Goal: Complete application form

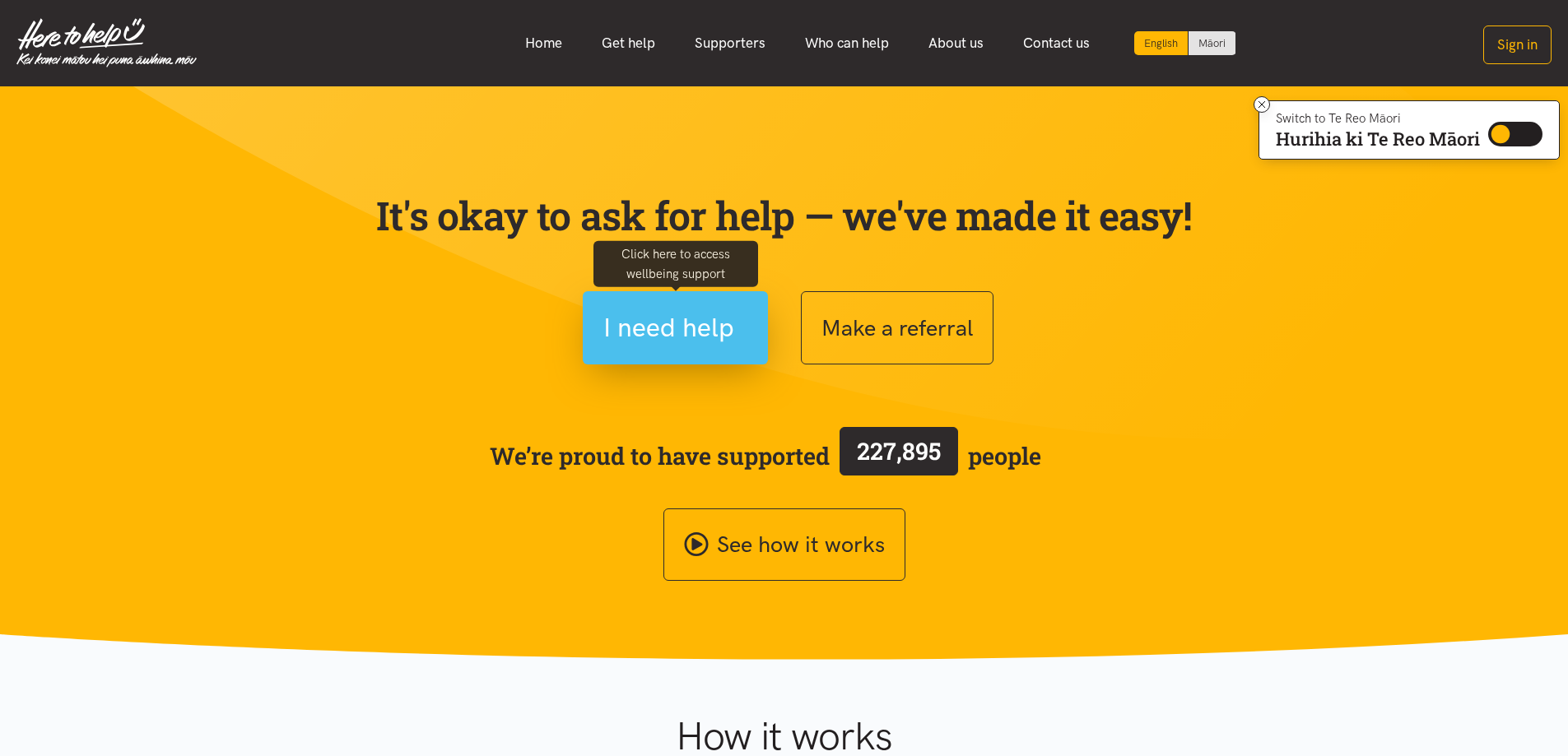
click at [661, 323] on span "I need help" at bounding box center [668, 328] width 131 height 42
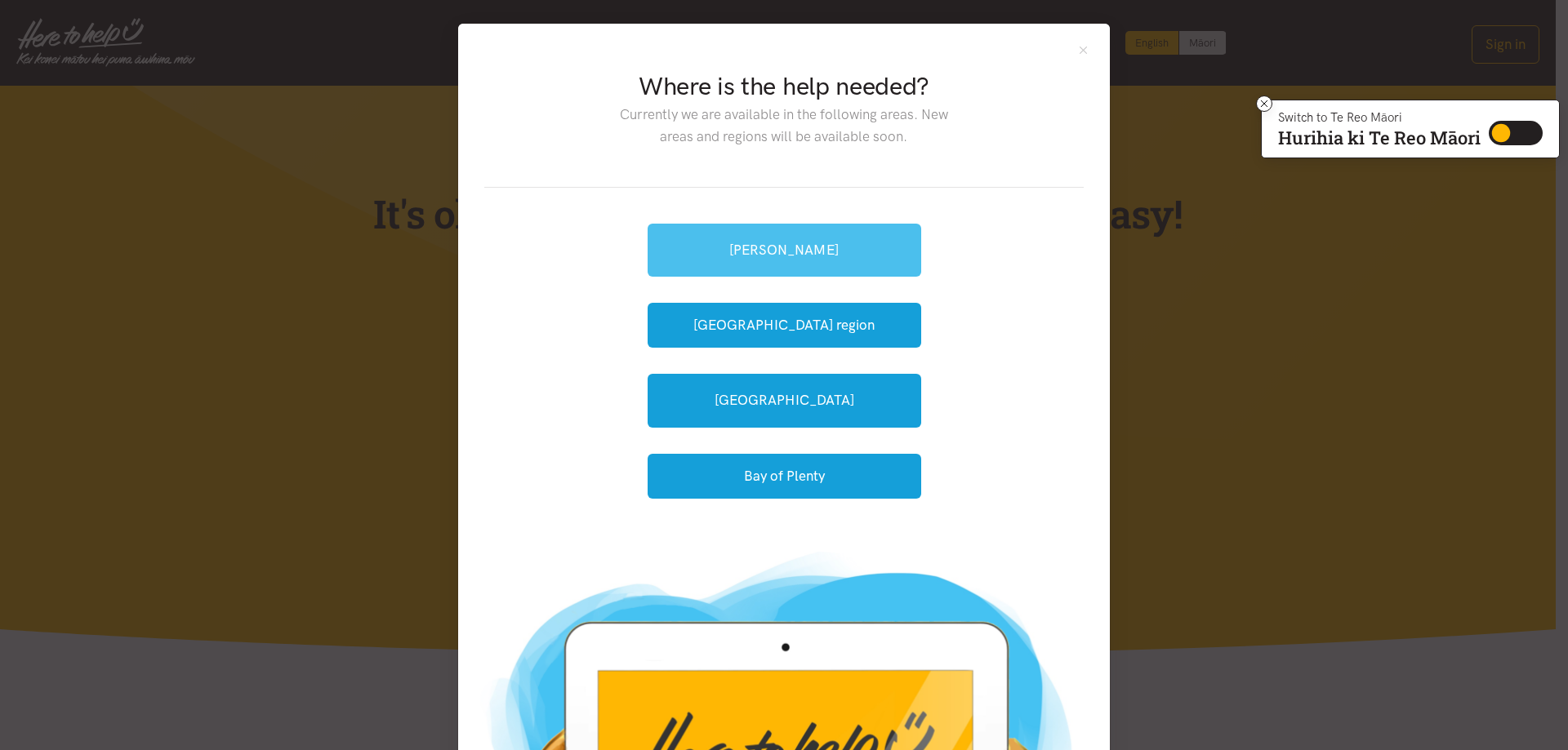
click at [799, 257] on link "[PERSON_NAME]" at bounding box center [784, 250] width 273 height 53
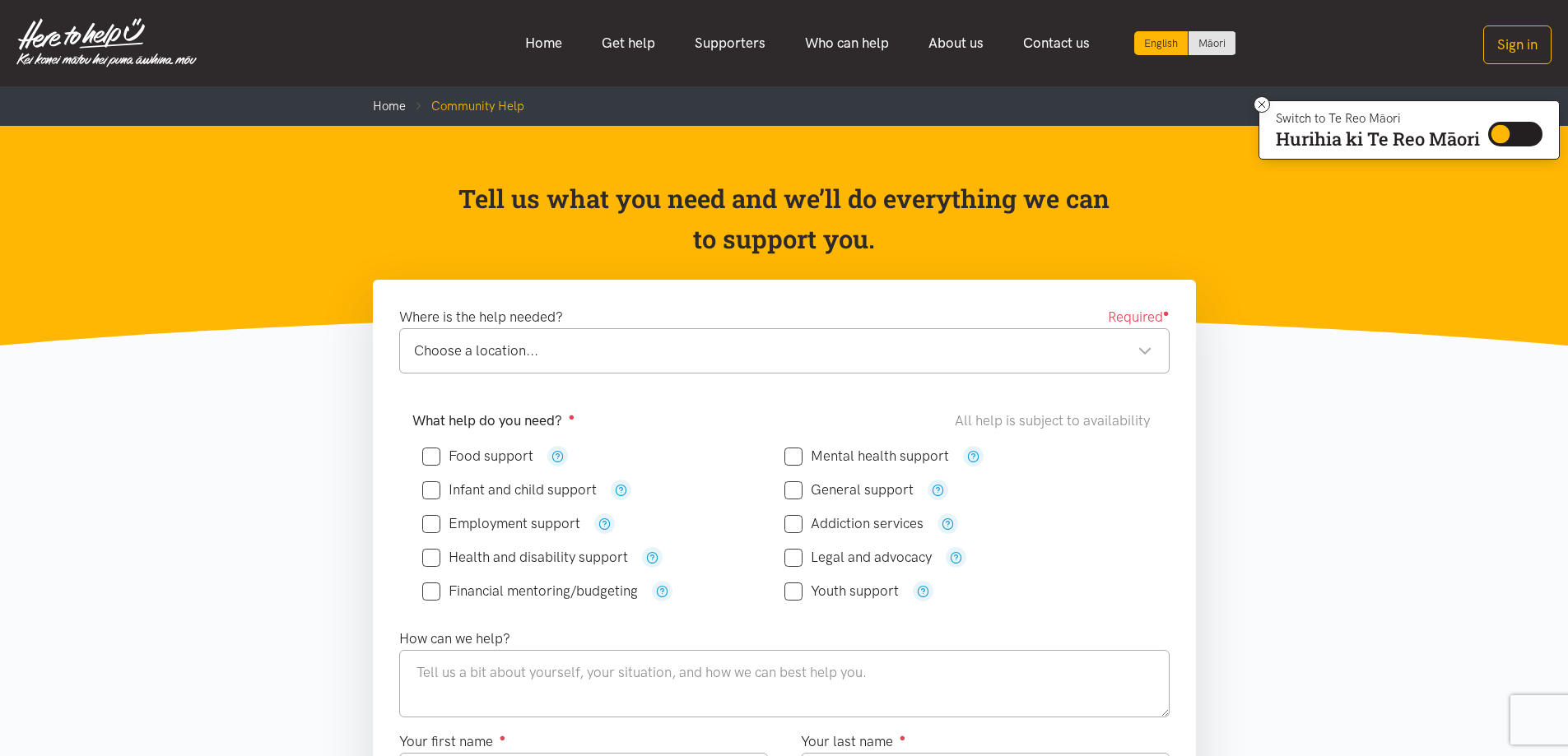
click at [1152, 344] on div "Choose a location..." at bounding box center [783, 350] width 738 height 23
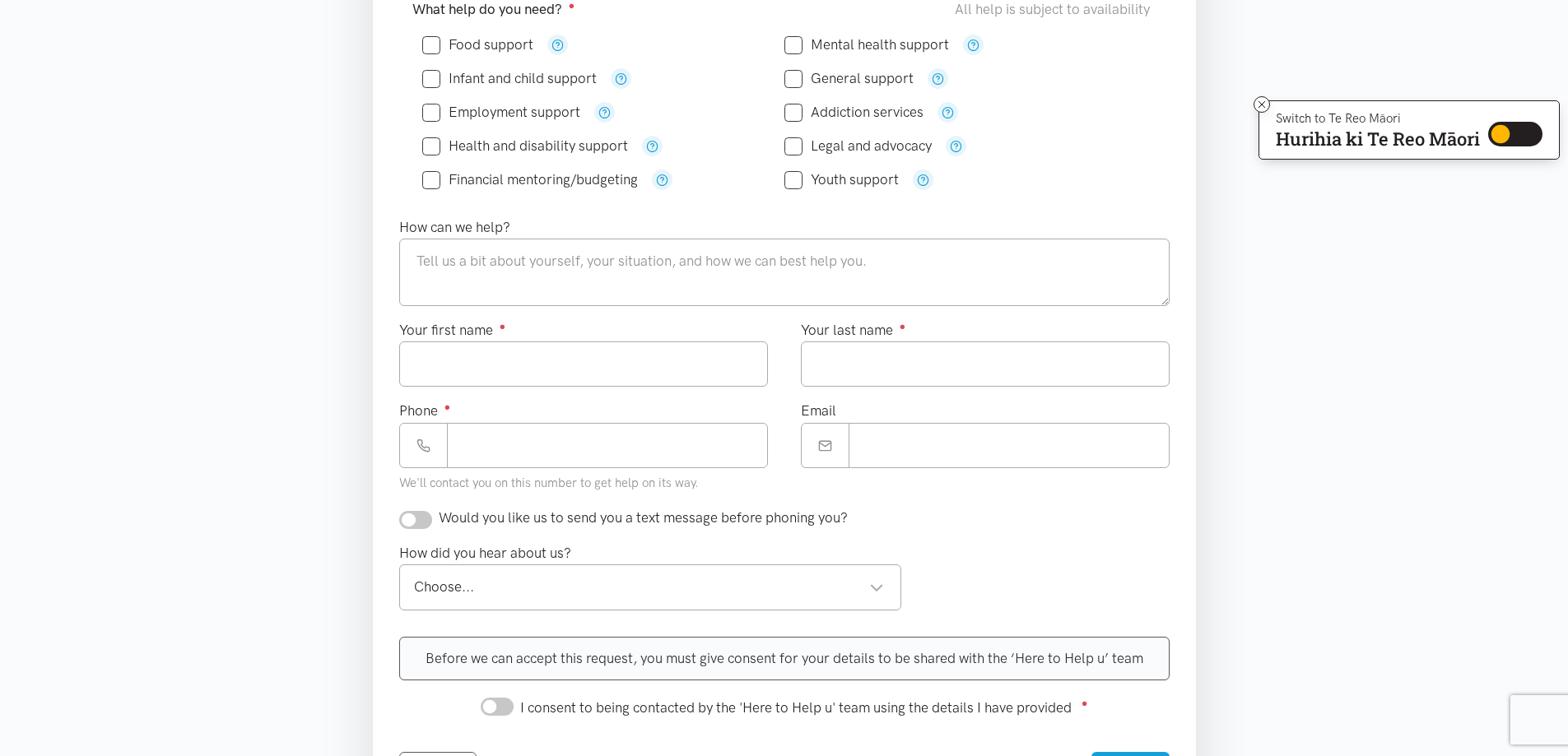
scroll to position [247, 0]
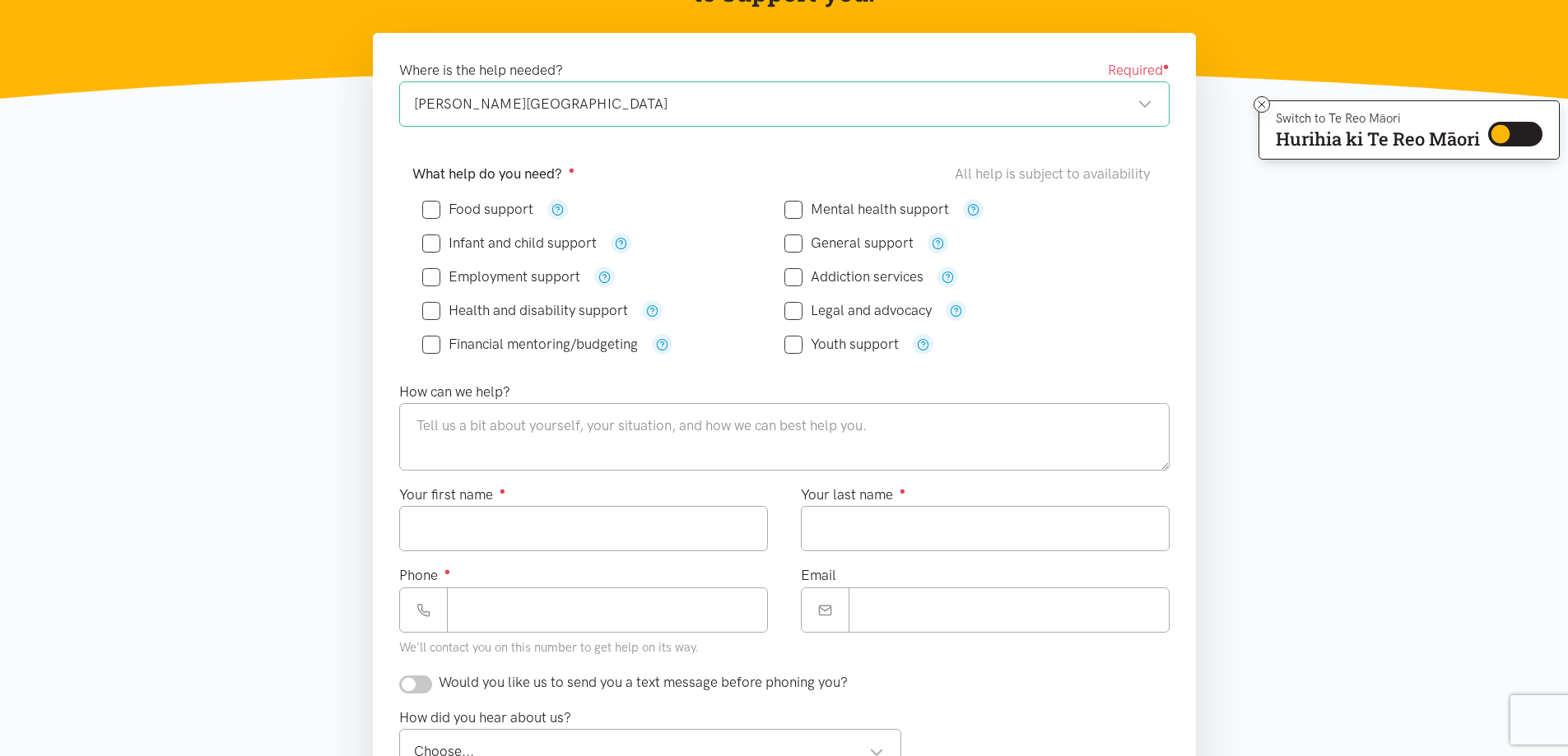
click at [427, 205] on input "Food support" at bounding box center [478, 209] width 112 height 14
checkbox input "true"
click at [430, 246] on input "Infant and child support" at bounding box center [509, 243] width 175 height 14
checkbox input "true"
click at [514, 445] on textarea at bounding box center [784, 437] width 771 height 67
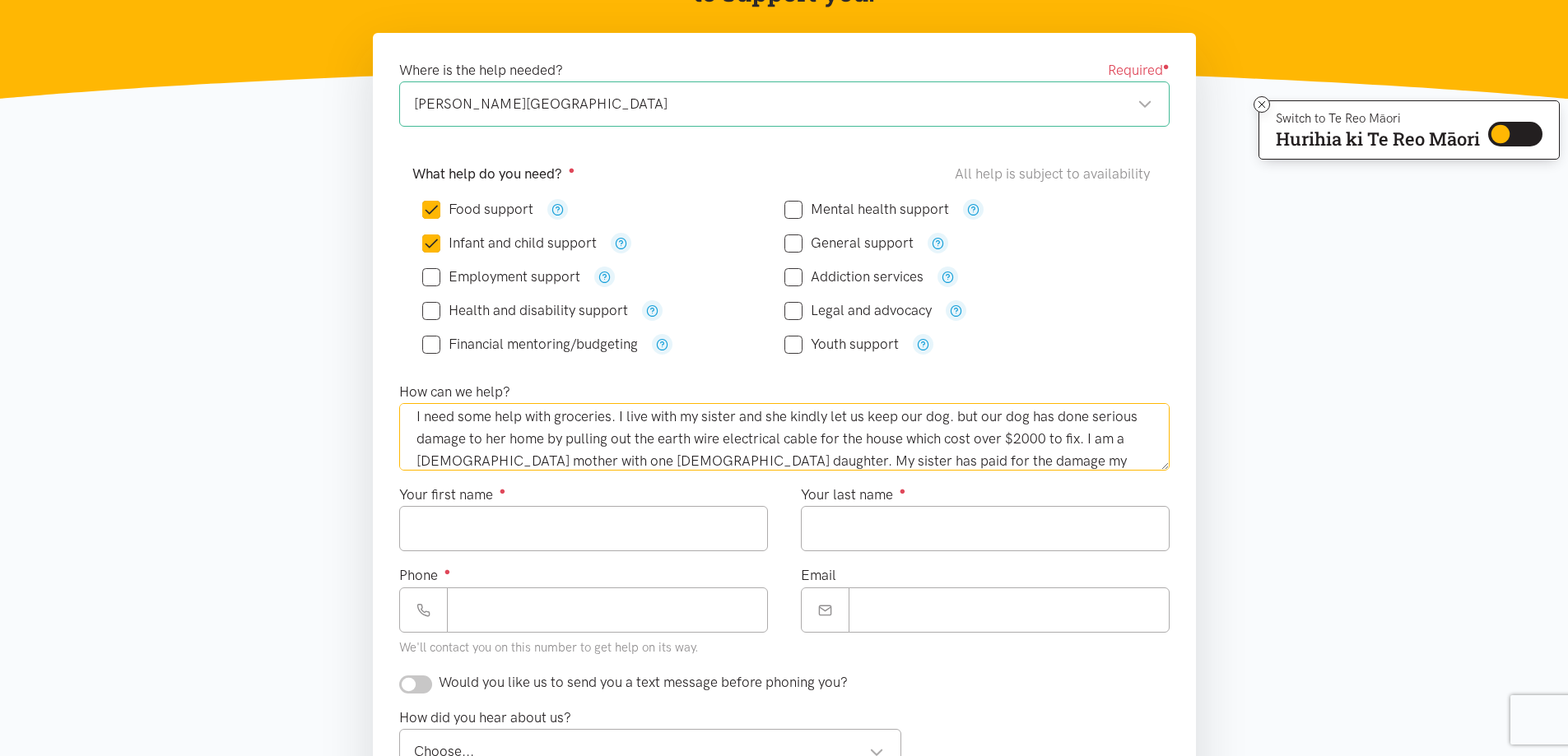
scroll to position [32, 0]
type textarea "I need some help with groceries. I live with my sister and she kindly let us ke…"
click at [592, 524] on input "Your first name ●" at bounding box center [583, 529] width 369 height 45
type input "*******"
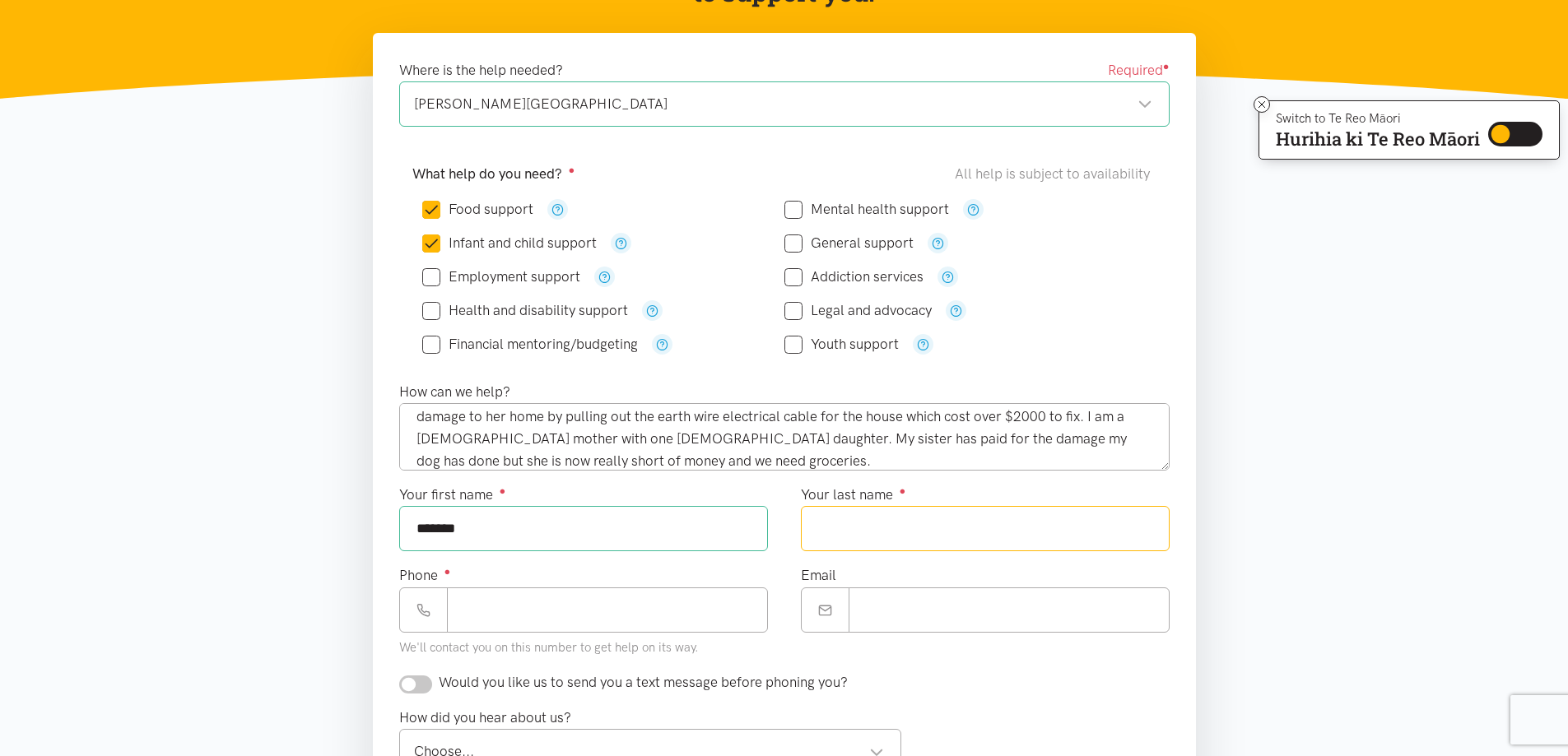
click at [906, 537] on input "Your last name ●" at bounding box center [985, 529] width 369 height 45
type input "********"
click at [589, 617] on input "Phone ●" at bounding box center [607, 610] width 321 height 45
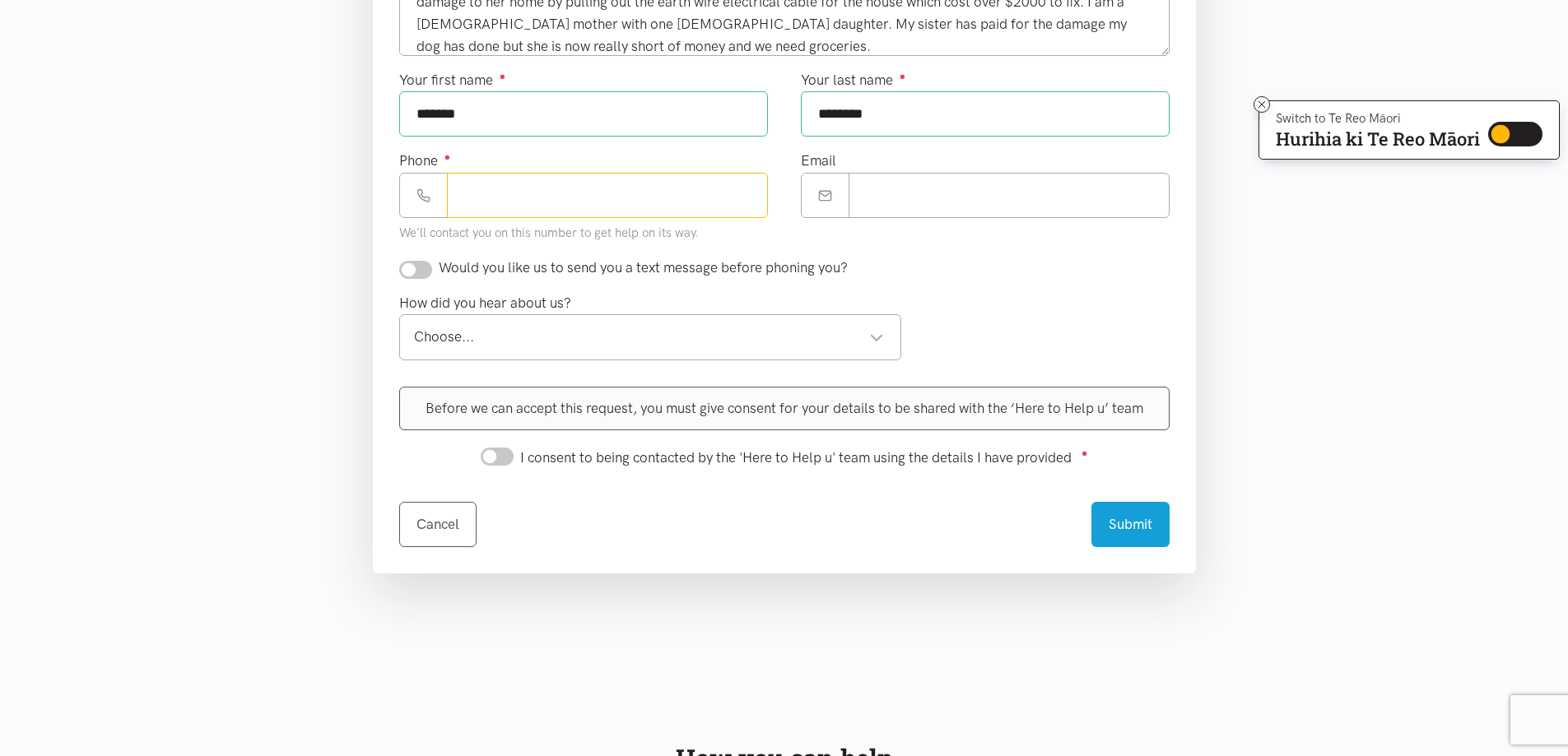
scroll to position [579, 0]
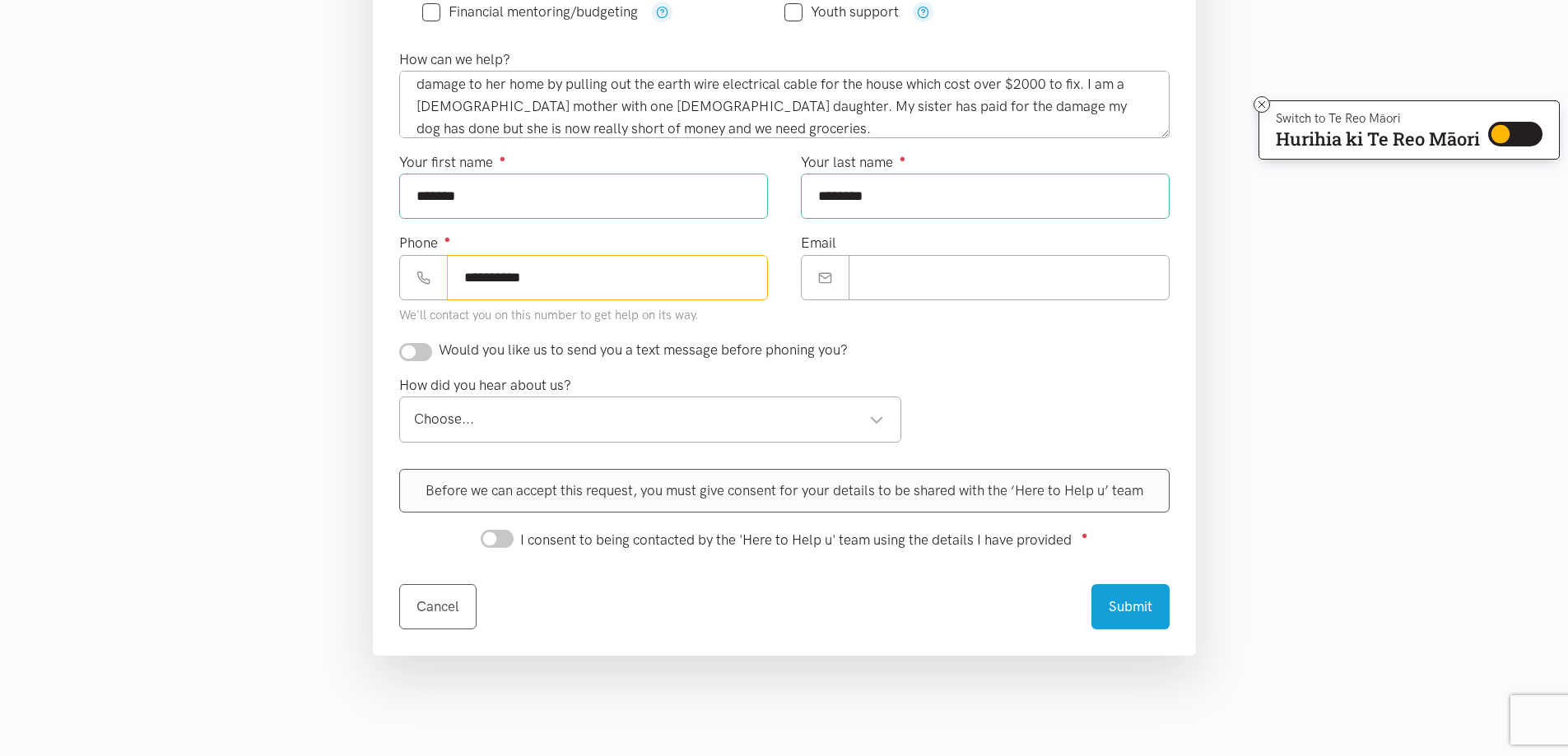
type input "**********"
click at [932, 278] on input "Email" at bounding box center [1008, 278] width 321 height 45
type input "**********"
click at [410, 349] on input "checkbox" at bounding box center [414, 352] width 33 height 18
checkbox input "true"
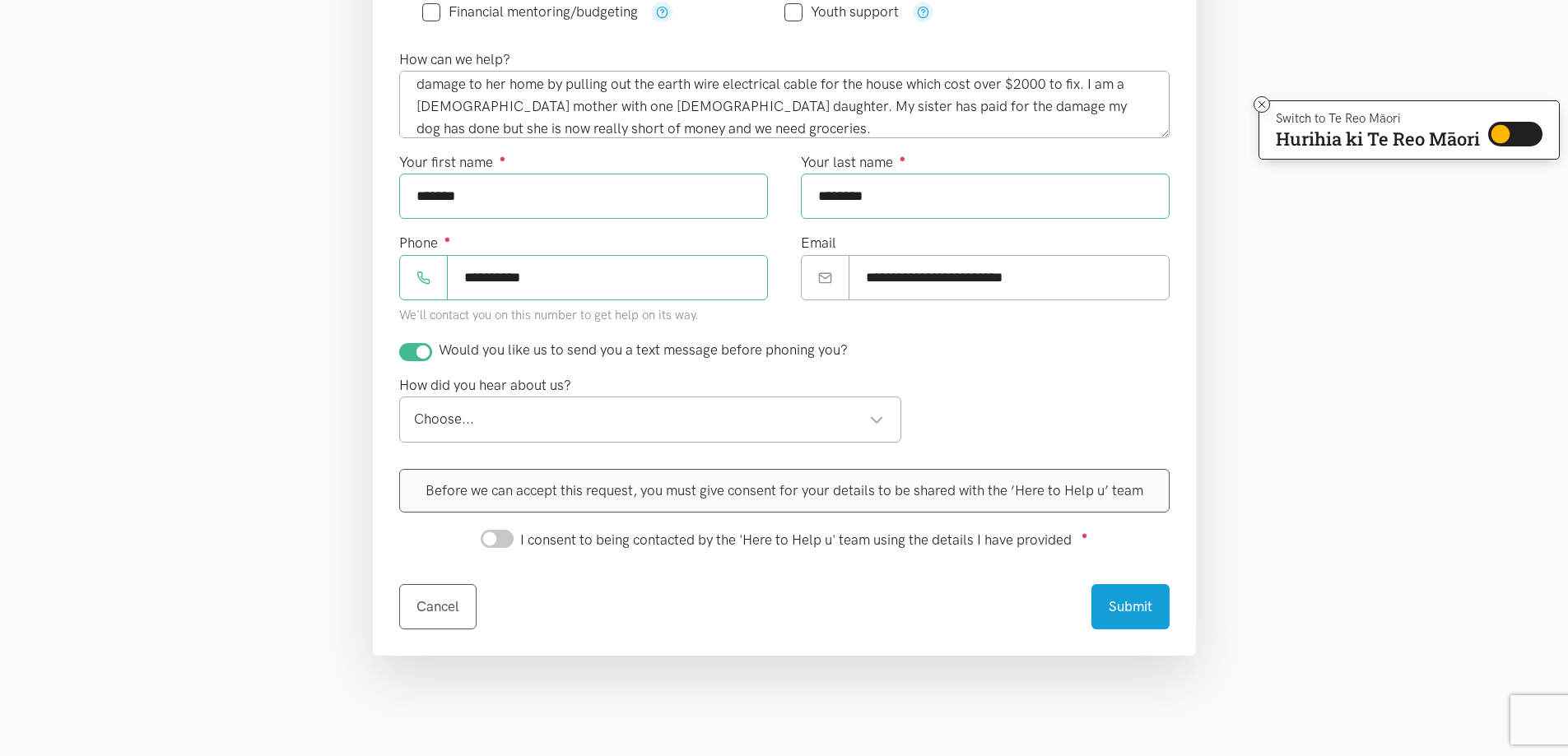
click at [874, 416] on div "Choose..." at bounding box center [648, 419] width 471 height 23
click at [492, 539] on input "I consent to being contacted by the 'Here to Help u' team using the details I h…" at bounding box center [496, 539] width 33 height 18
checkbox input "true"
click at [1145, 607] on button "Submit" at bounding box center [1130, 605] width 78 height 45
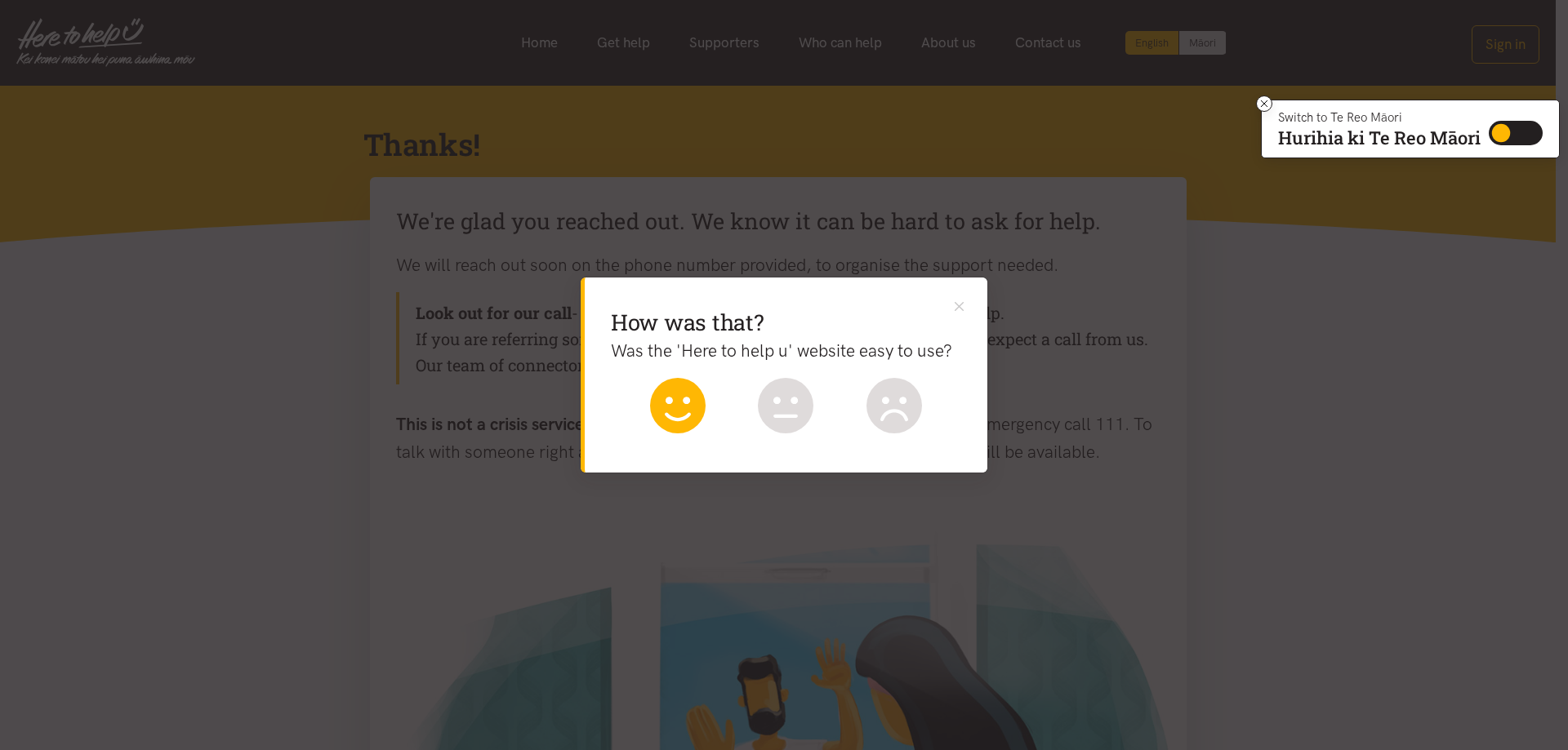
click at [675, 405] on icon at bounding box center [678, 405] width 56 height 56
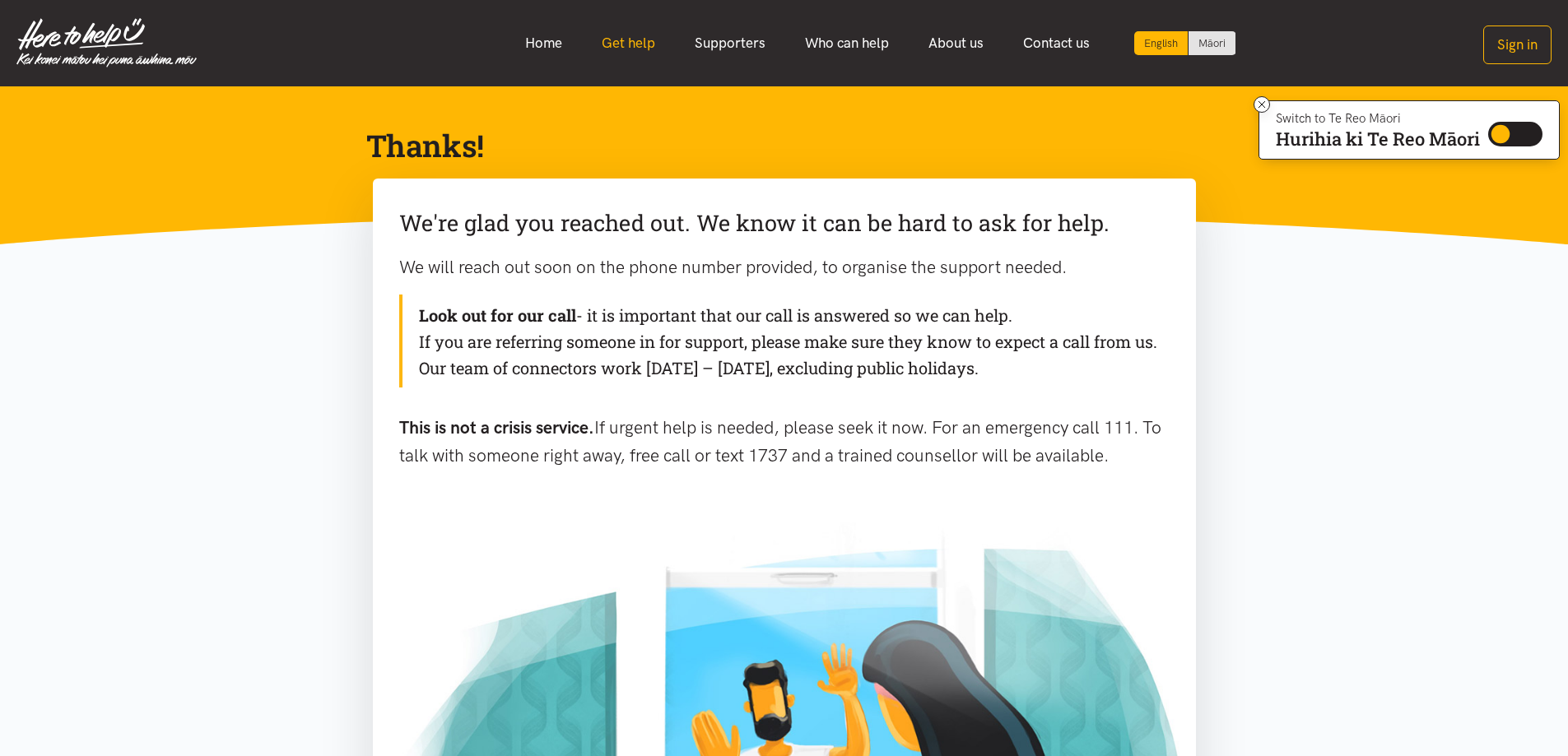
click at [628, 38] on link "Get help" at bounding box center [629, 43] width 93 height 36
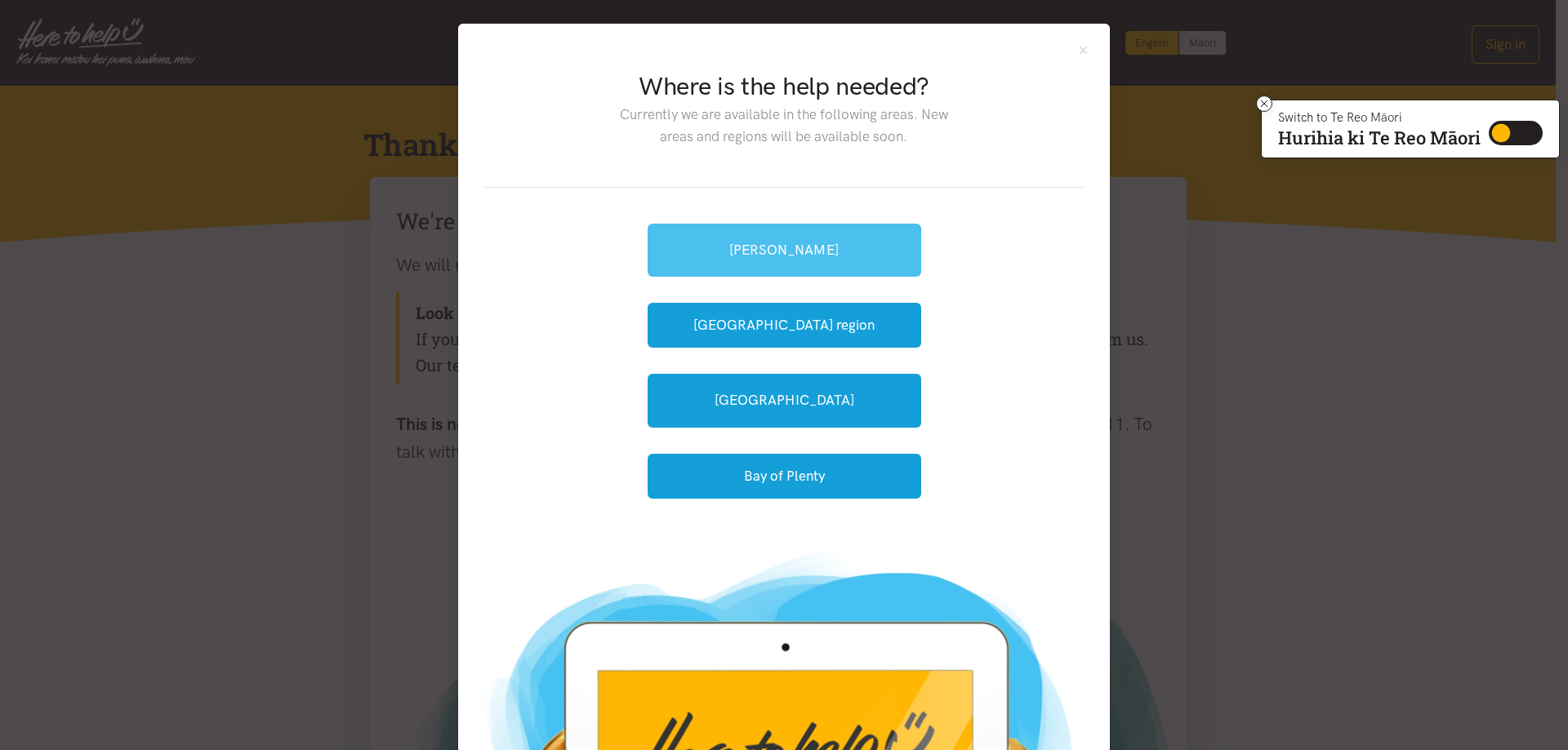
click at [785, 241] on link "[PERSON_NAME]" at bounding box center [784, 250] width 273 height 53
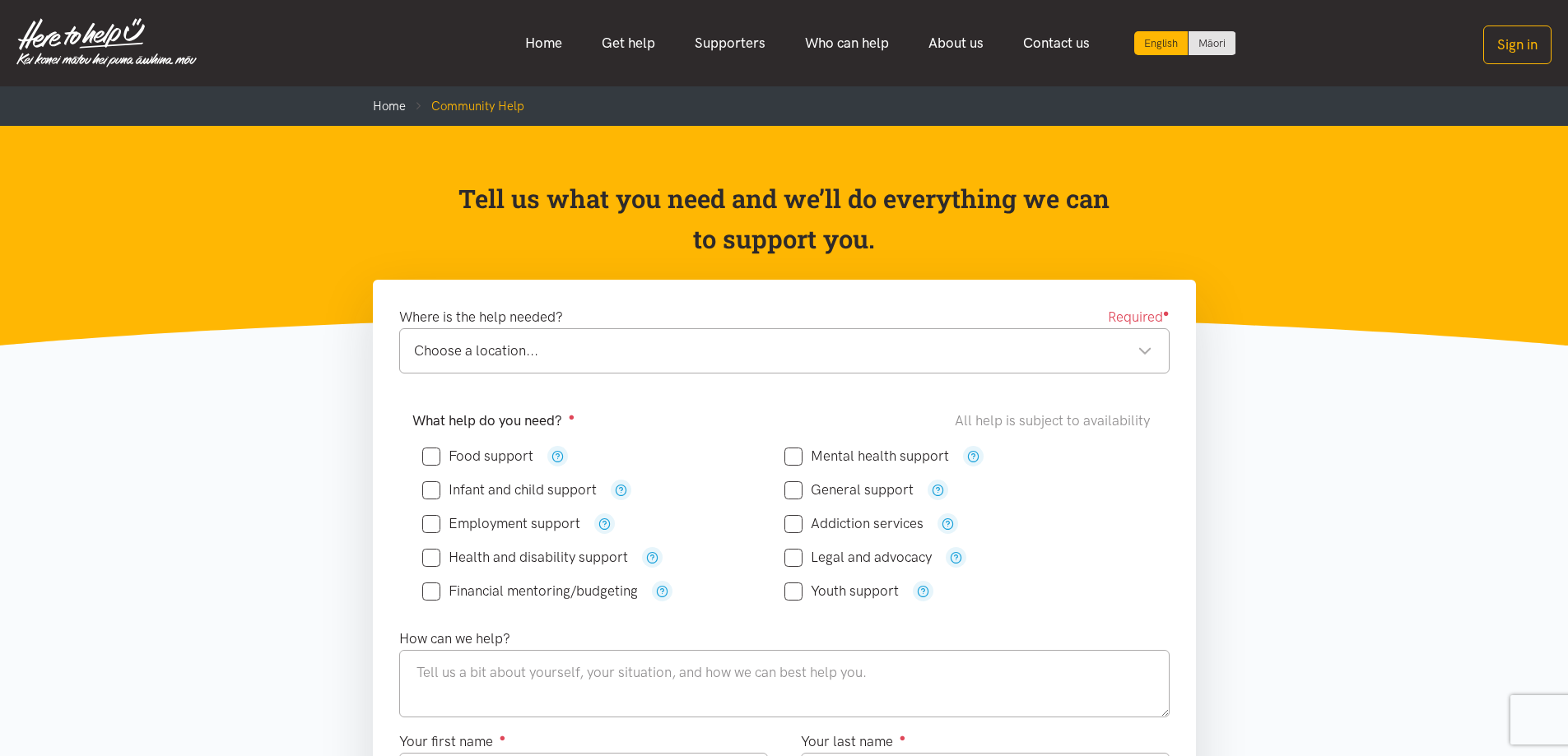
click at [570, 349] on div "Choose a location..." at bounding box center [783, 350] width 738 height 23
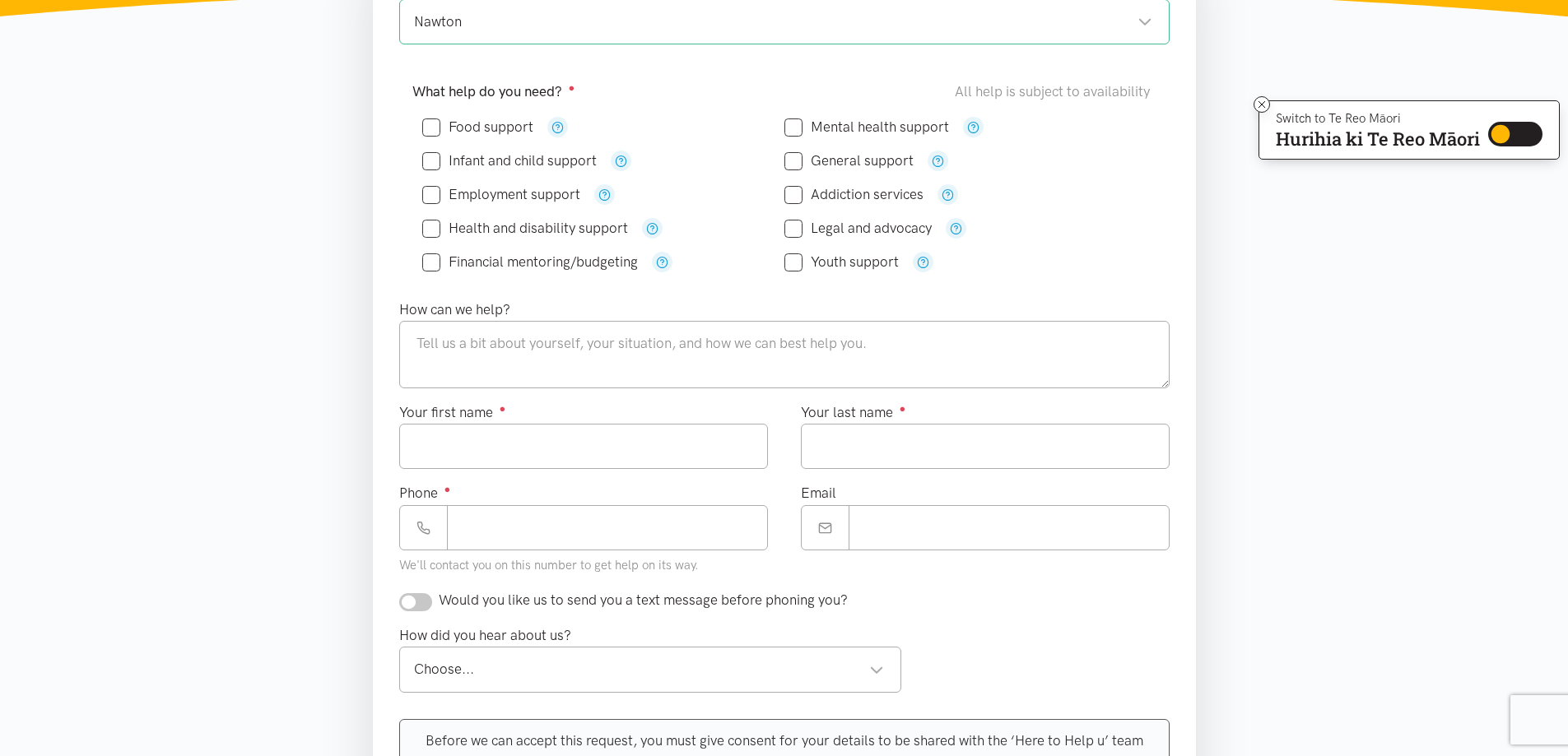
scroll to position [82, 0]
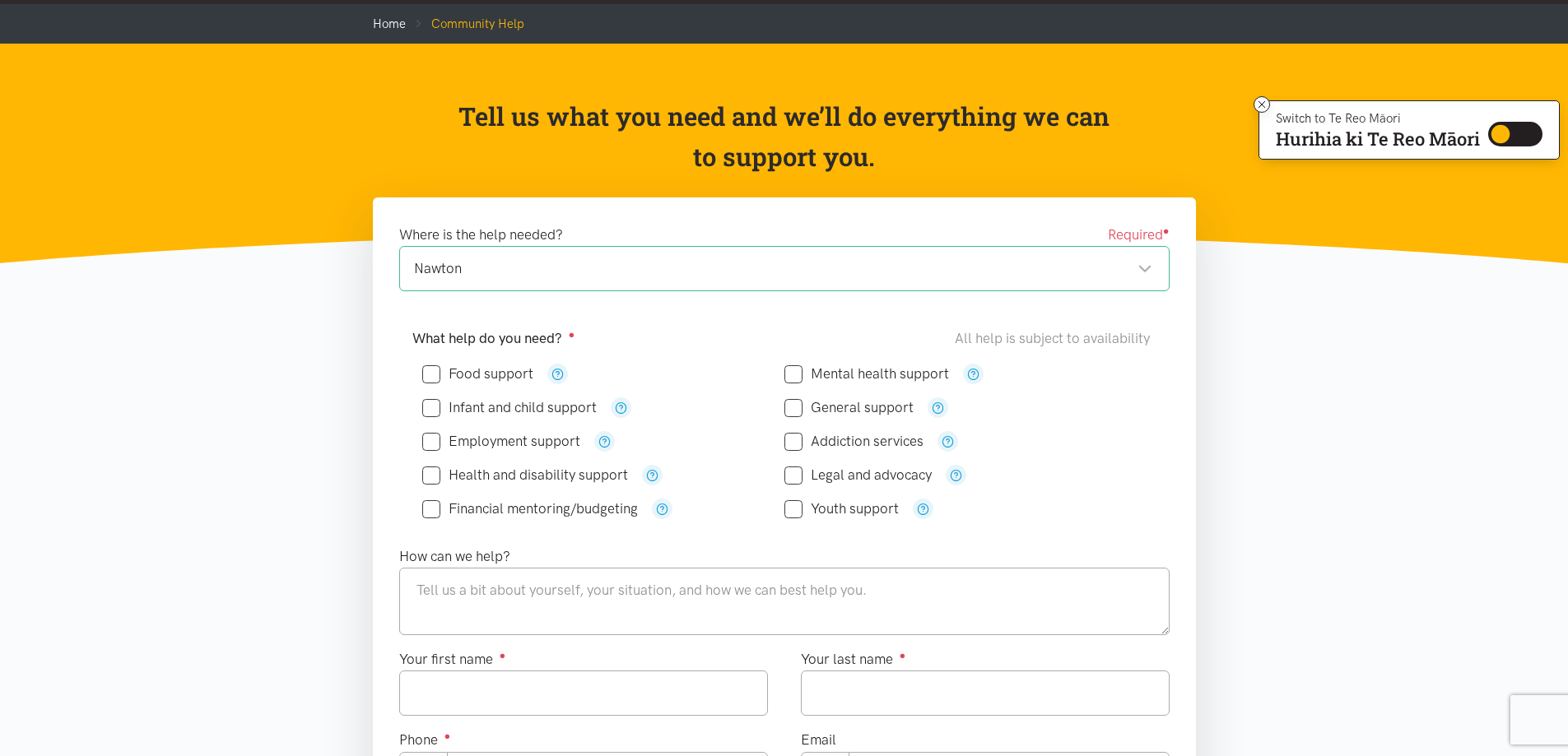
click at [430, 374] on input "Food support" at bounding box center [478, 374] width 112 height 14
click at [432, 374] on input "Food support" at bounding box center [478, 374] width 112 height 14
checkbox input "false"
